Goal: Use online tool/utility

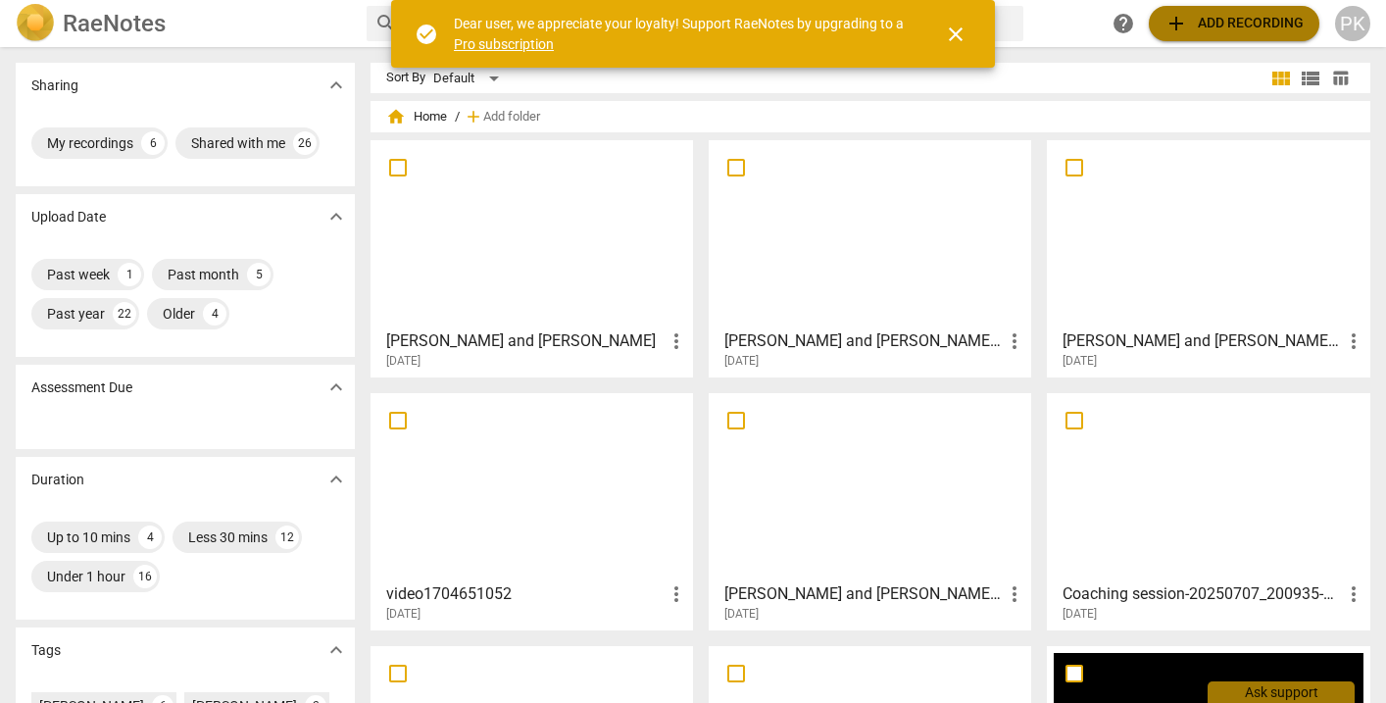
click at [1193, 24] on span "add Add recording" at bounding box center [1233, 24] width 139 height 24
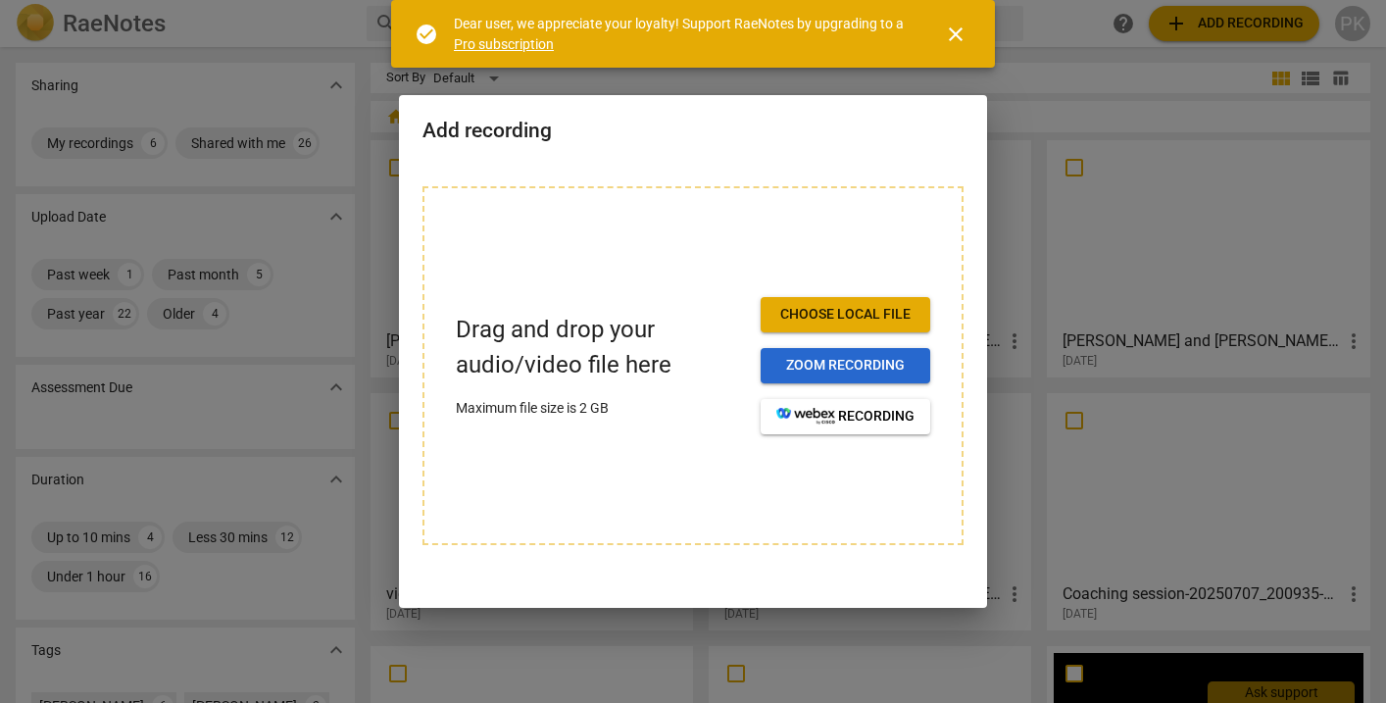
click at [850, 366] on span "Zoom recording" at bounding box center [845, 366] width 138 height 20
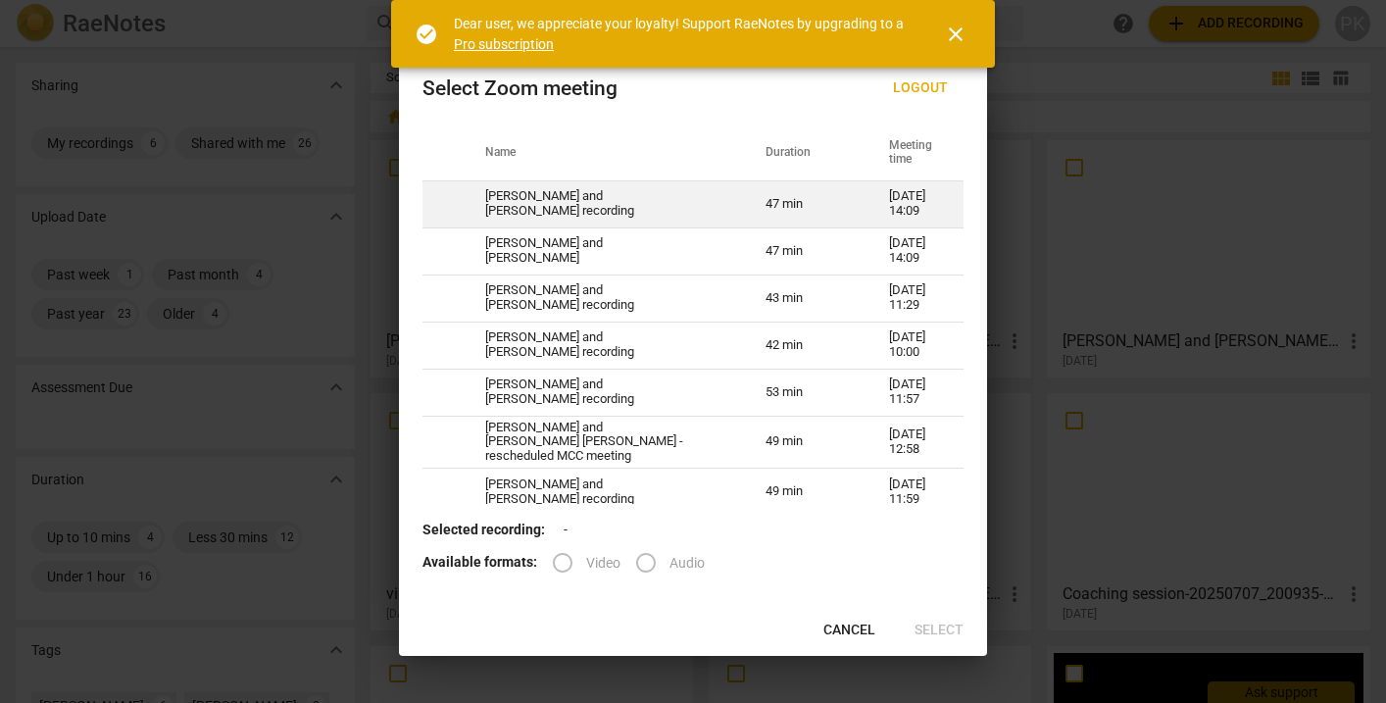
click at [905, 203] on td "[DATE] 14:09" at bounding box center [914, 203] width 98 height 47
radio input "true"
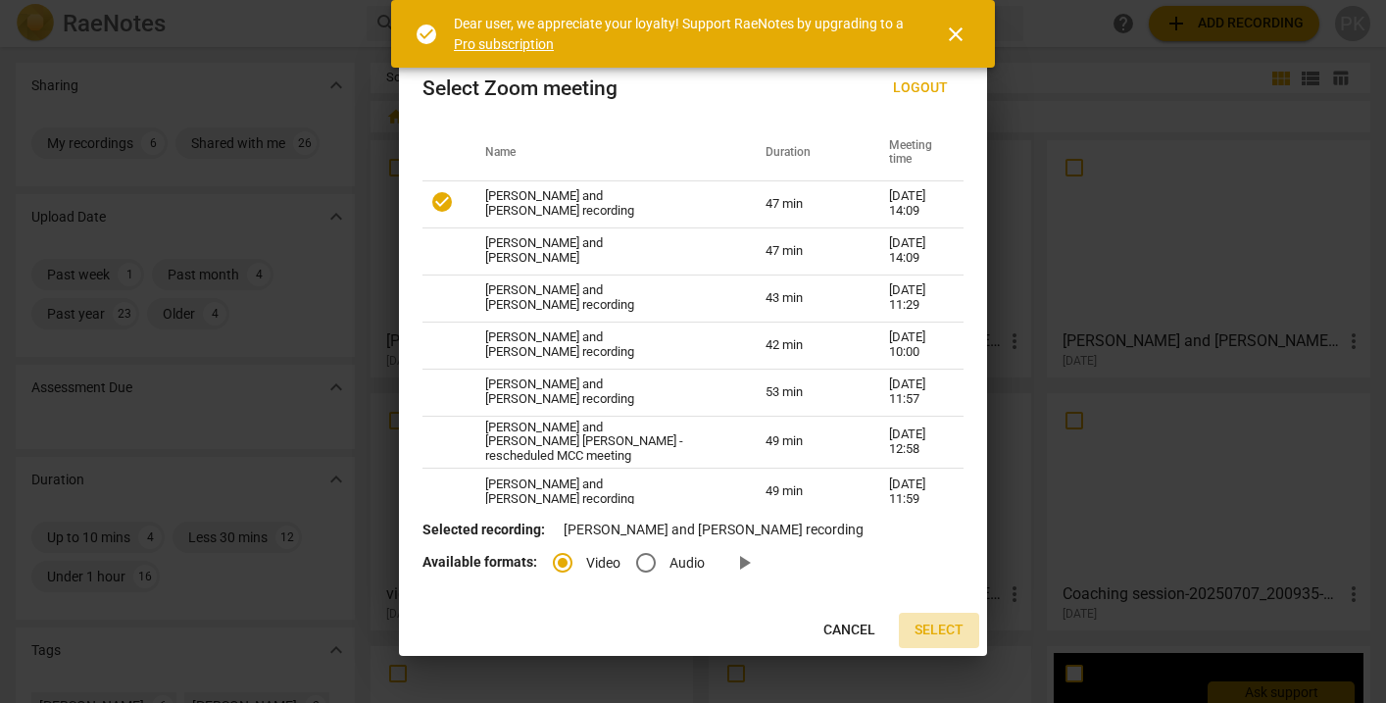
click at [949, 625] on span "Select" at bounding box center [938, 630] width 49 height 20
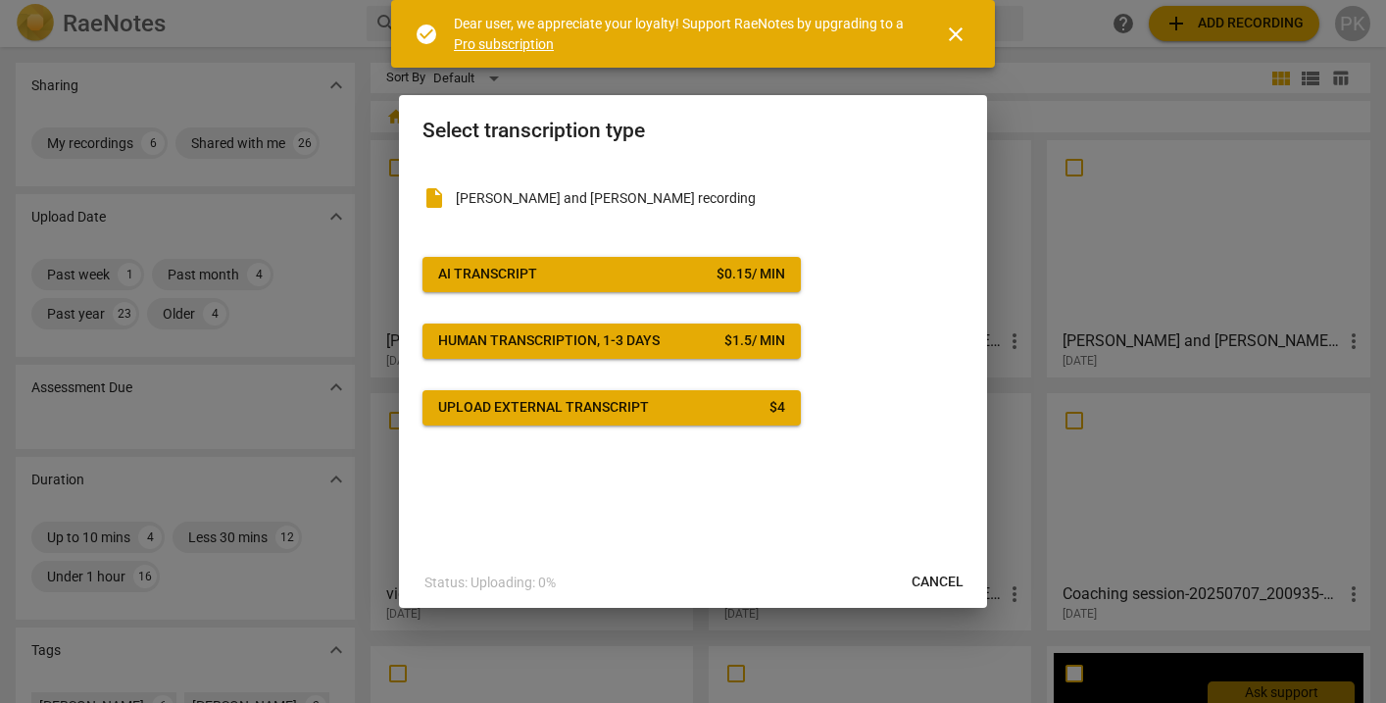
click at [681, 274] on span "AI Transcript $ 0.15 / min" at bounding box center [611, 275] width 347 height 20
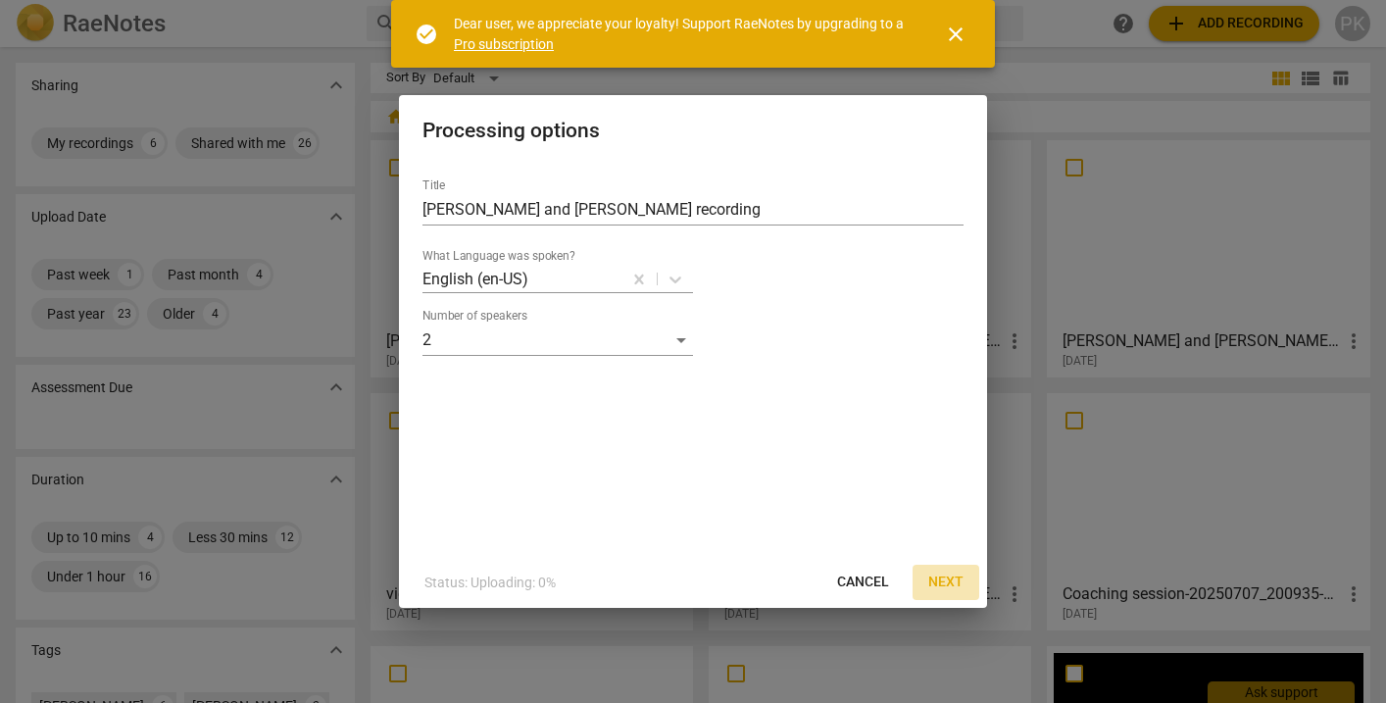
click at [958, 579] on span "Next" at bounding box center [945, 582] width 35 height 20
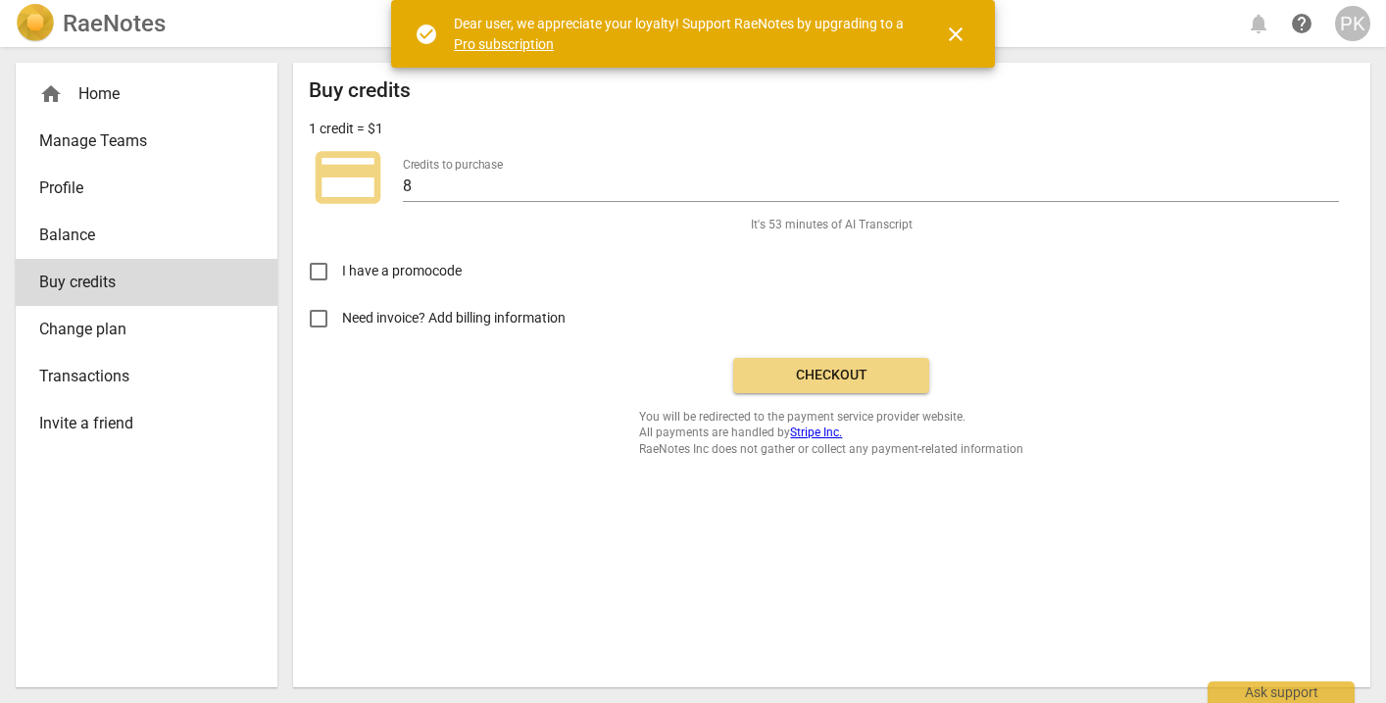
click at [855, 377] on span "Checkout" at bounding box center [831, 376] width 165 height 20
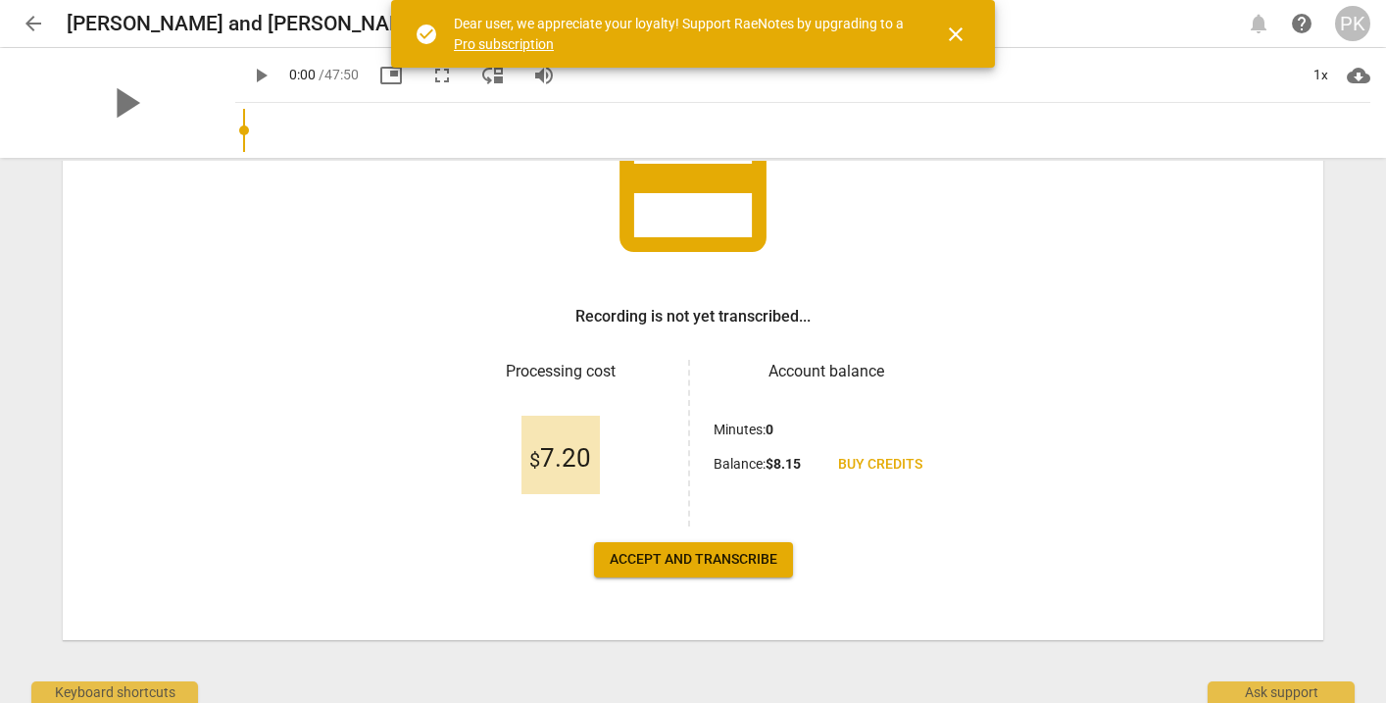
scroll to position [181, 0]
click at [690, 554] on span "Accept and transcribe" at bounding box center [694, 560] width 168 height 20
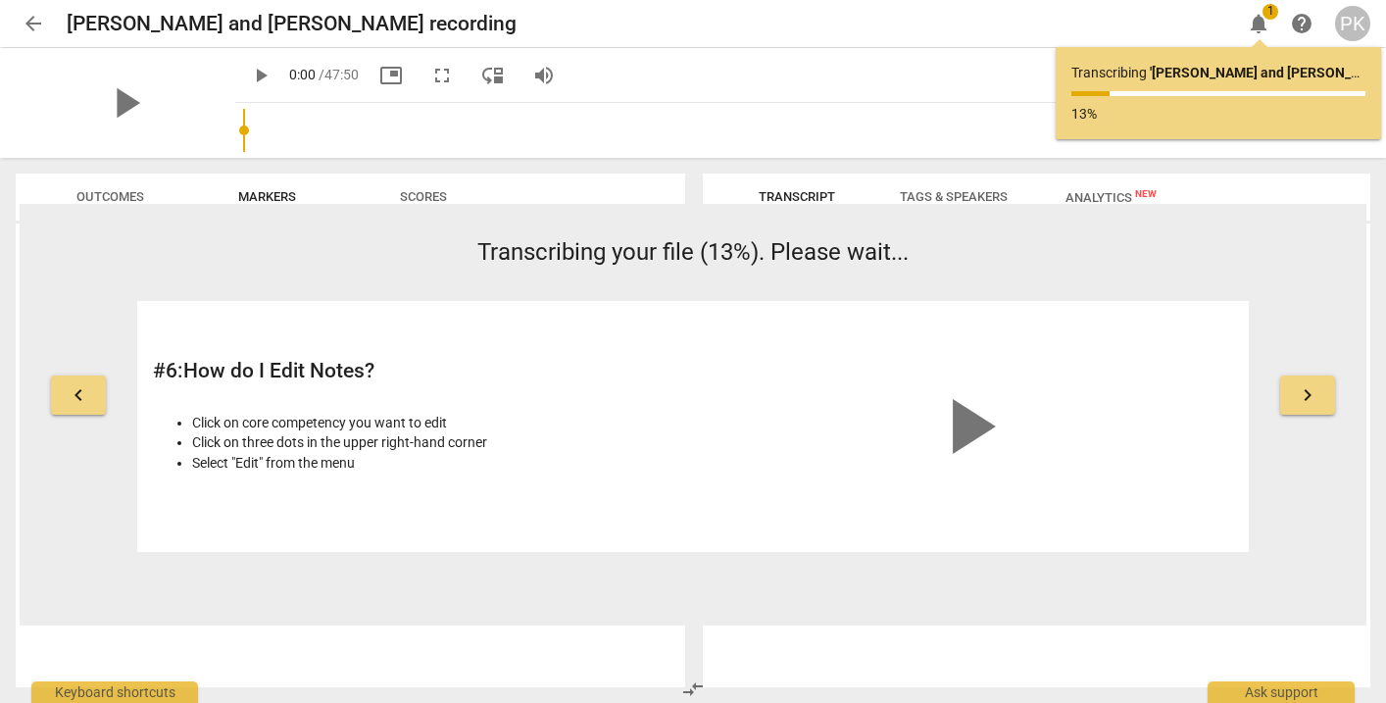
scroll to position [0, 0]
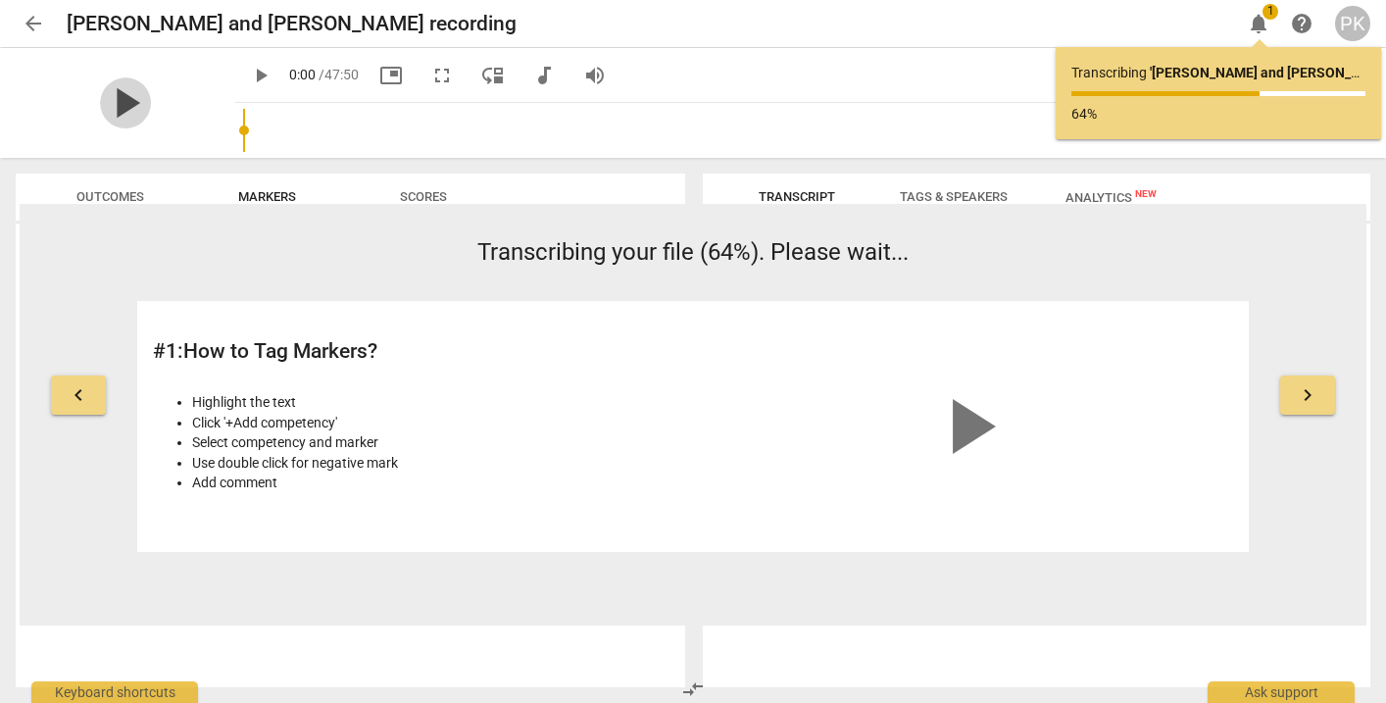
click at [122, 85] on span "play_arrow" at bounding box center [125, 102] width 51 height 51
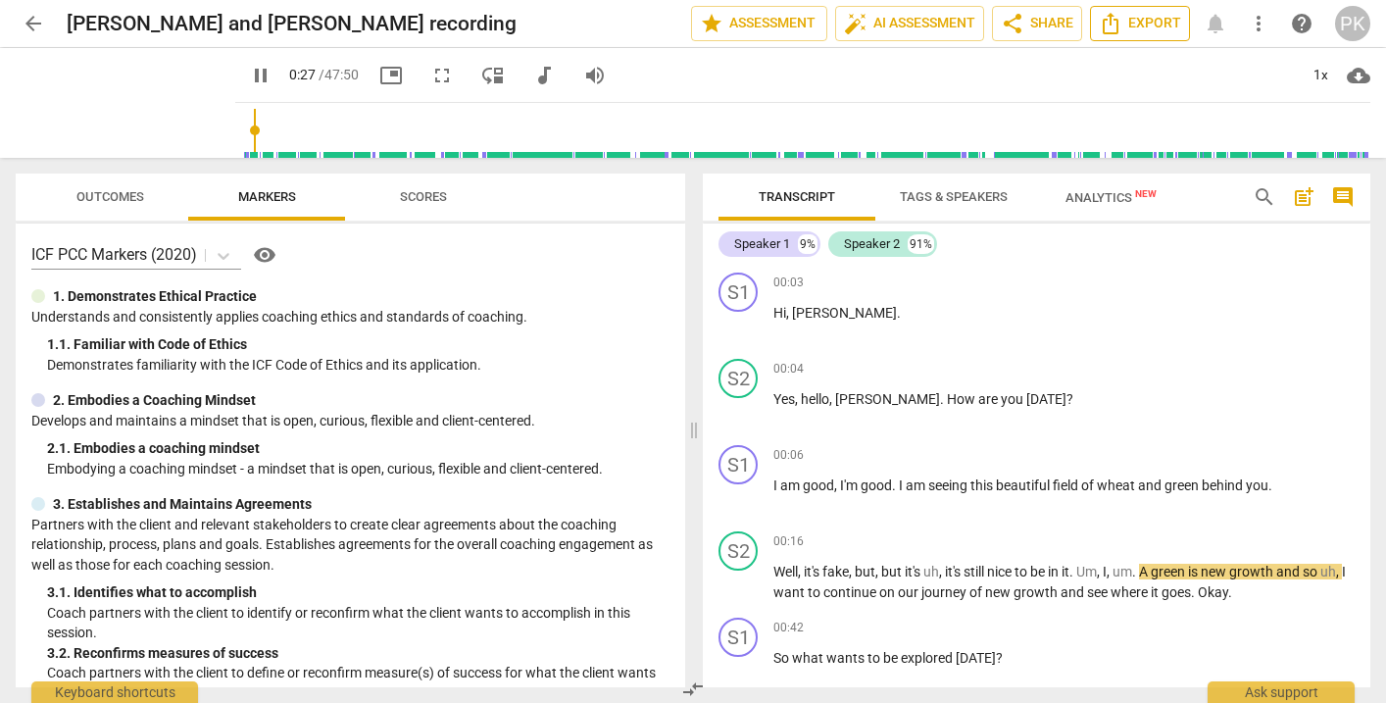
click at [1128, 24] on span "Export" at bounding box center [1140, 24] width 82 height 24
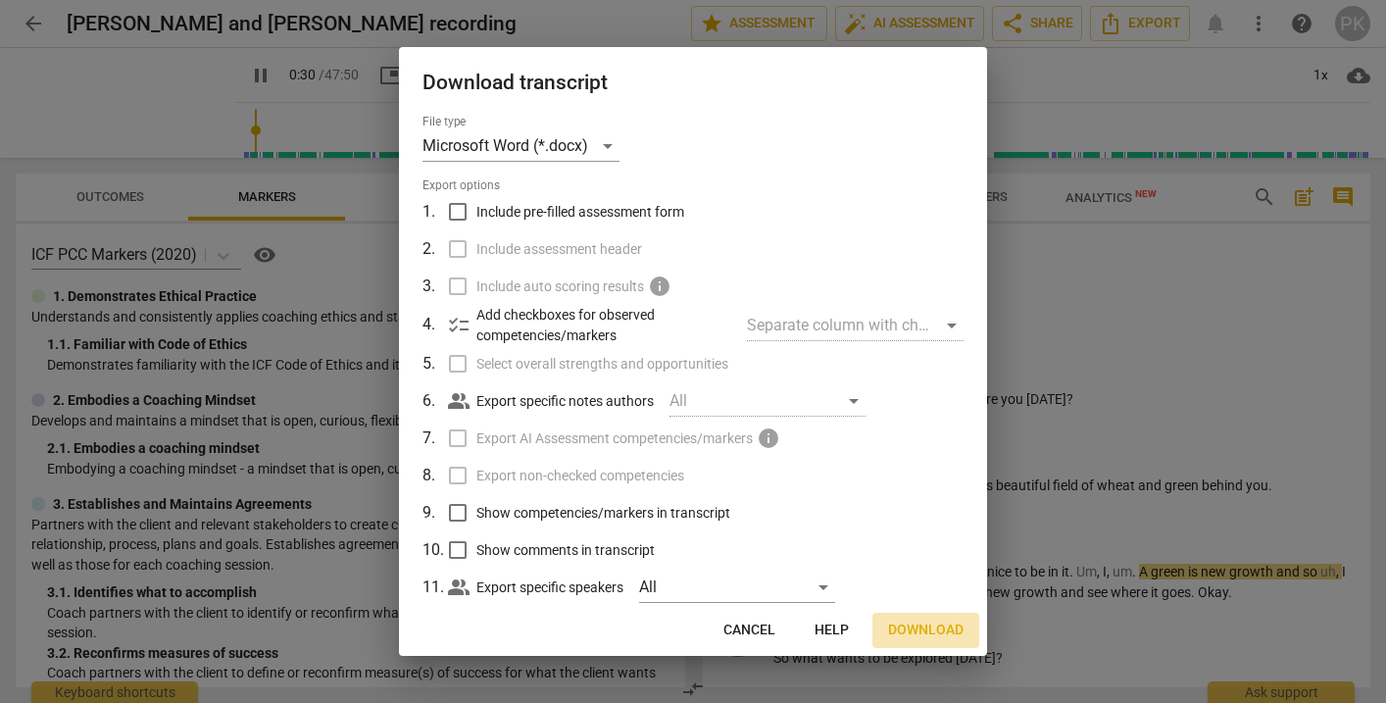
click at [924, 621] on span "Download" at bounding box center [925, 630] width 75 height 20
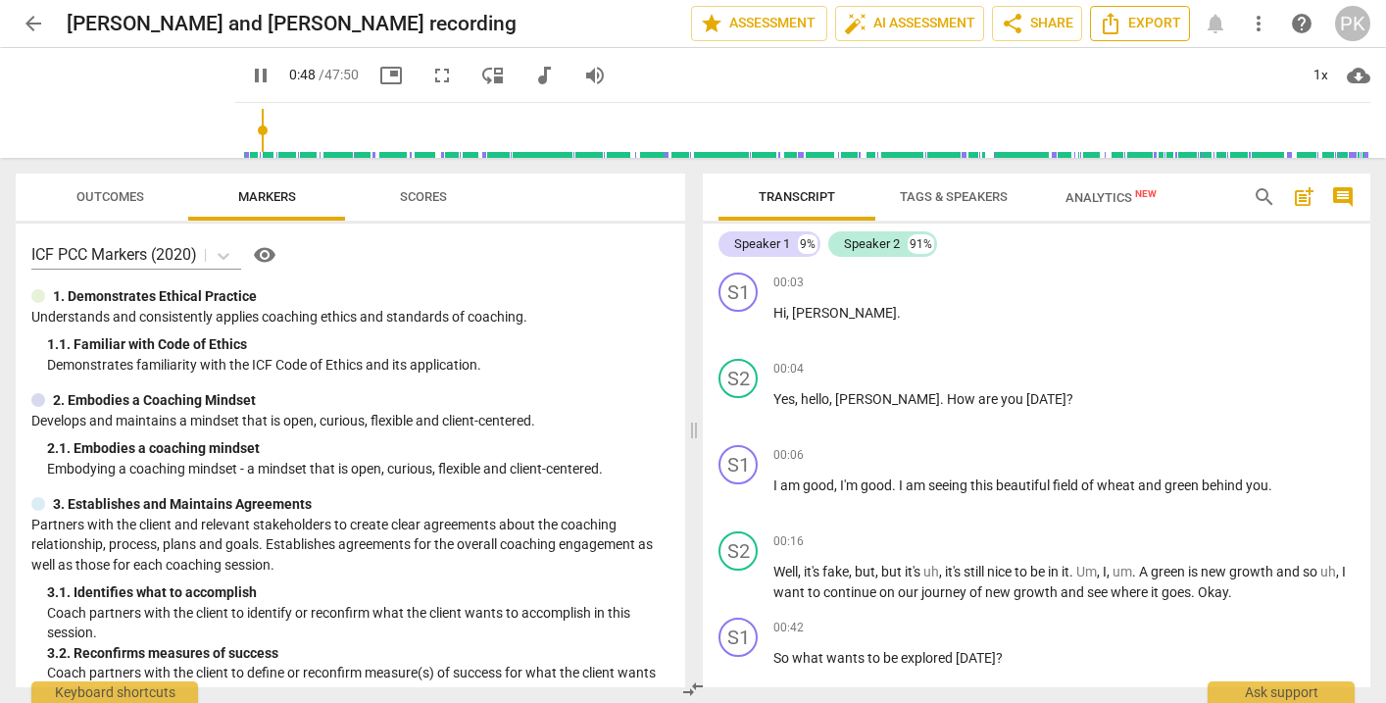
scroll to position [471, 0]
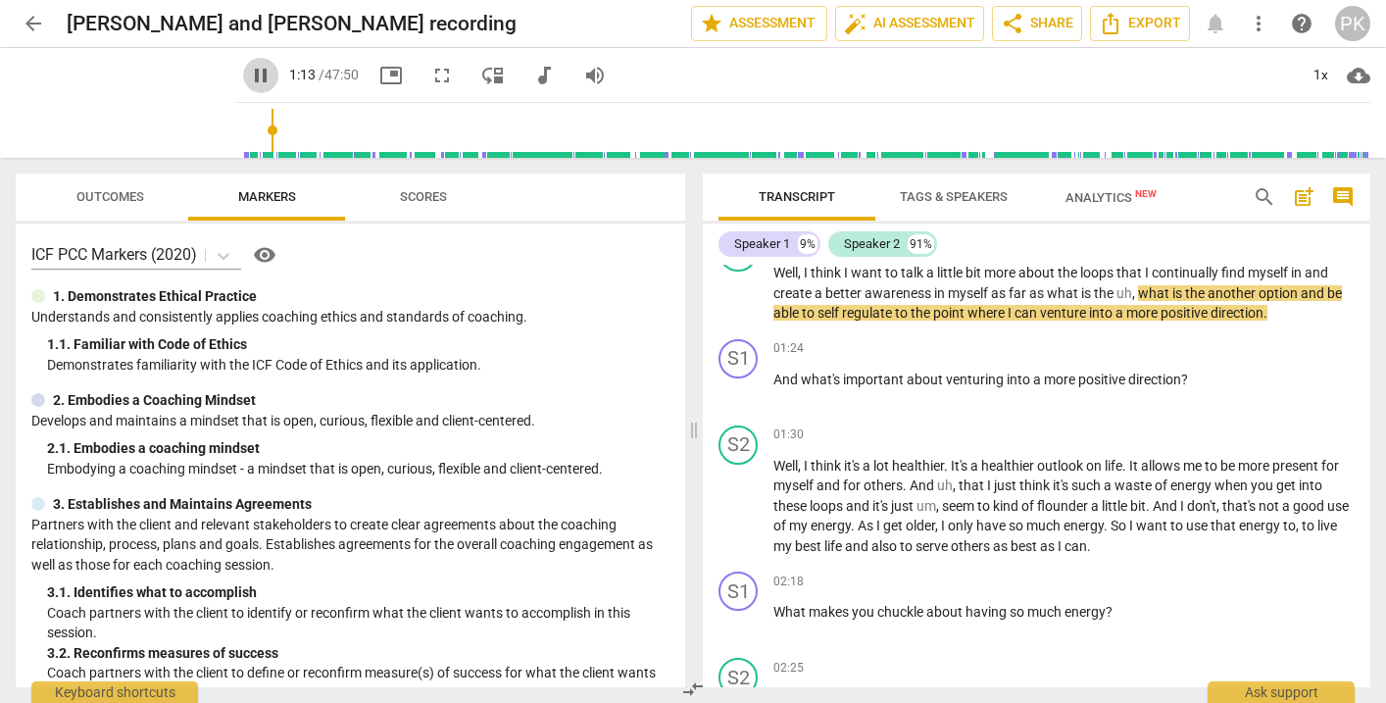
click at [249, 73] on span "pause" at bounding box center [261, 76] width 24 height 24
type input "74"
